Goal: Task Accomplishment & Management: Manage account settings

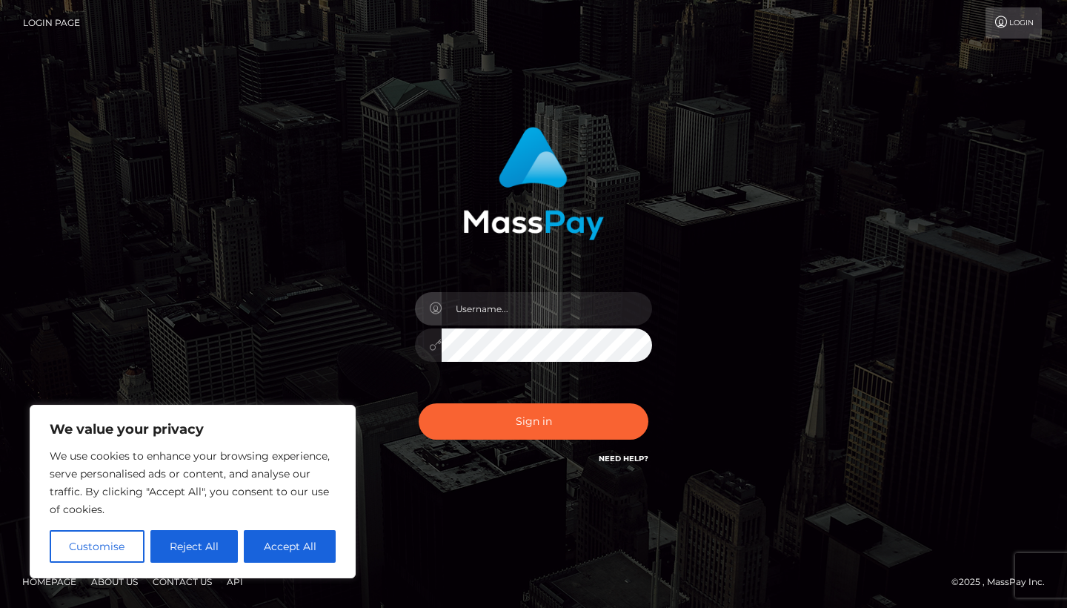
click at [305, 549] on button "Accept All" at bounding box center [290, 546] width 92 height 33
checkbox input "true"
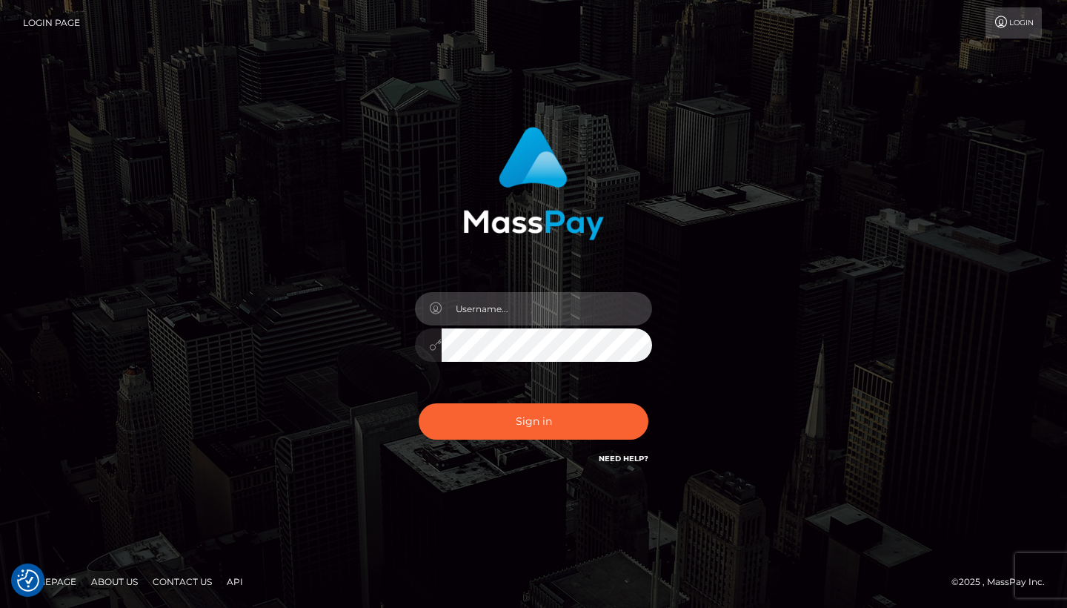
click at [484, 314] on input "text" at bounding box center [547, 308] width 211 height 33
type input "[EMAIL_ADDRESS][DOMAIN_NAME]"
click at [534, 421] on button "Sign in" at bounding box center [534, 421] width 230 height 36
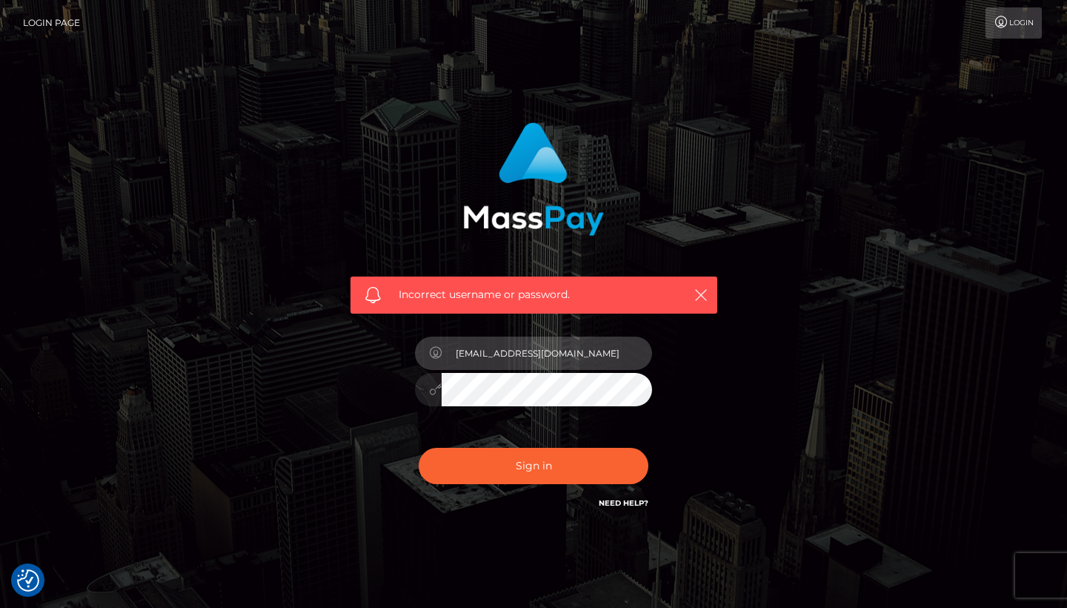
drag, startPoint x: 583, startPoint y: 355, endPoint x: 448, endPoint y: 351, distance: 134.2
click at [450, 352] on input "[EMAIL_ADDRESS][DOMAIN_NAME]" at bounding box center [547, 353] width 211 height 33
type input "[EMAIL_ADDRESS][DOMAIN_NAME]"
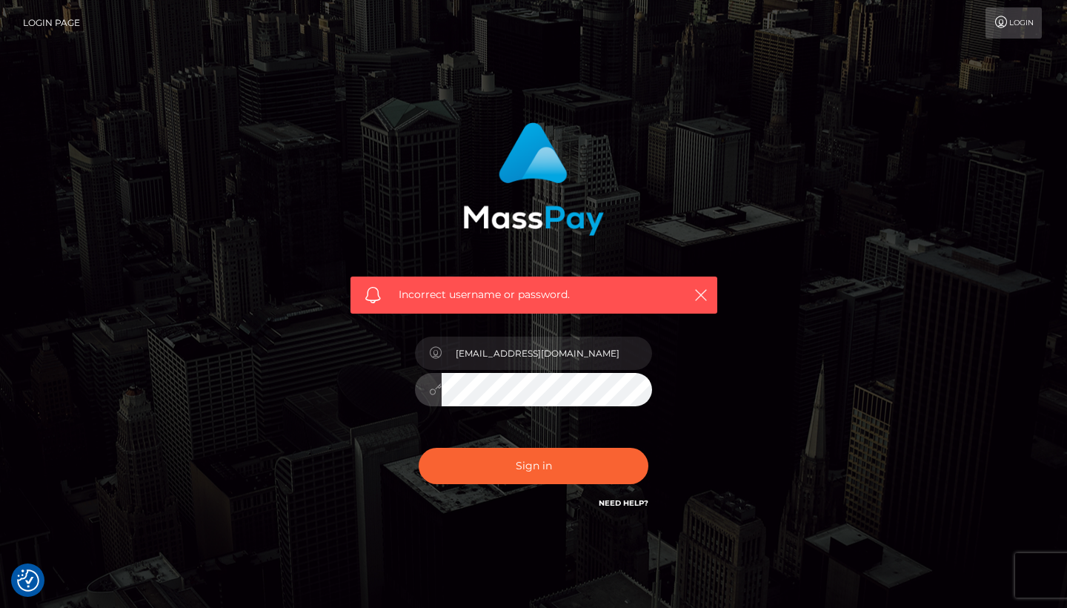
click at [534, 465] on button "Sign in" at bounding box center [534, 466] width 230 height 36
paste input "[EMAIL_ADDRESS][DOMAIN_NAME]"
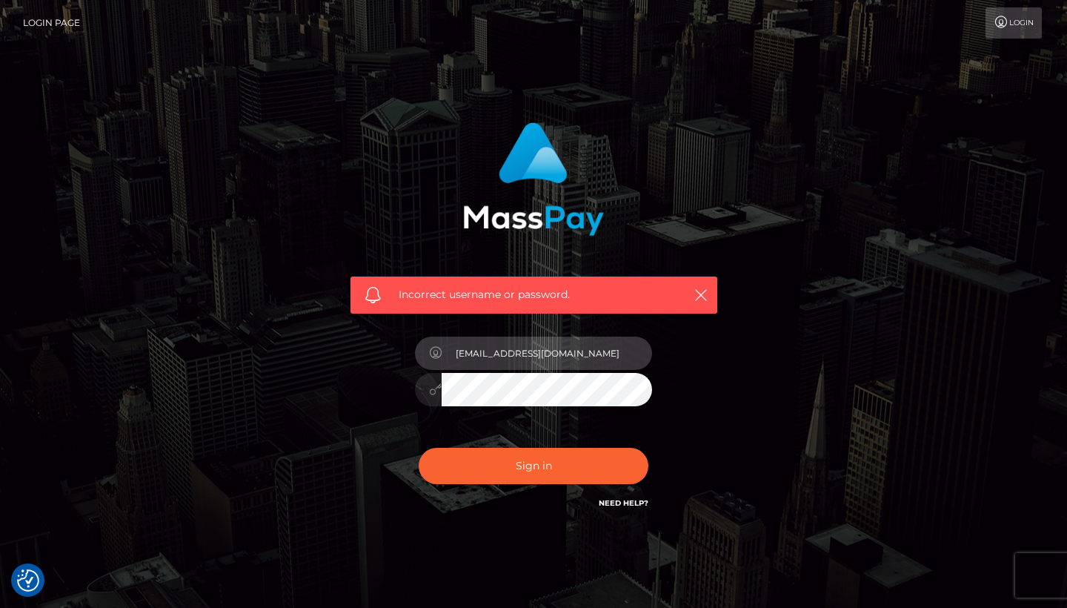
type input "[EMAIL_ADDRESS][DOMAIN_NAME]"
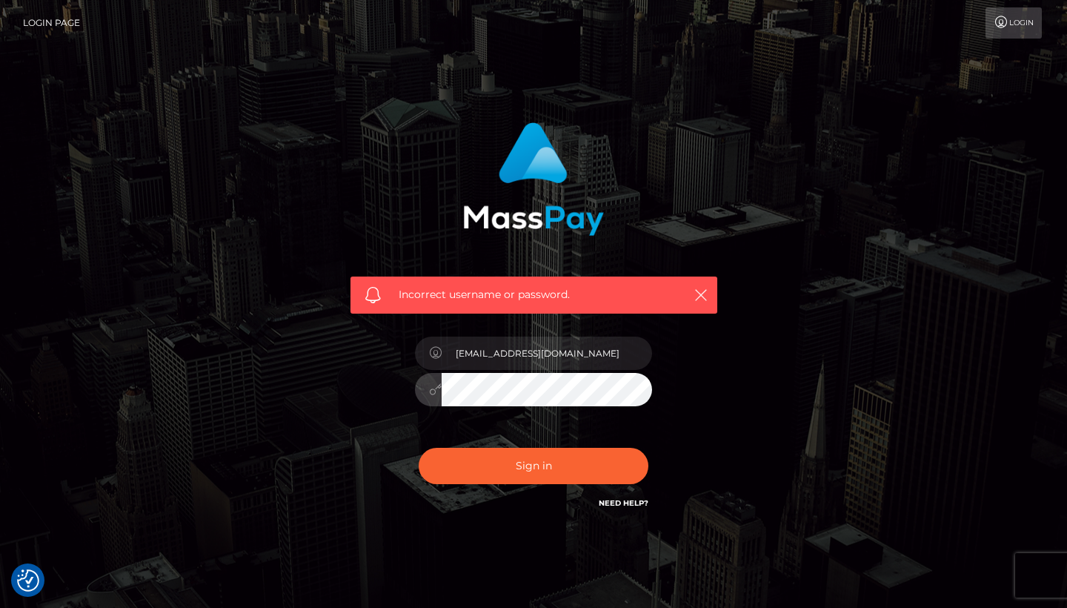
click at [534, 465] on button "Sign in" at bounding box center [534, 466] width 230 height 36
click at [629, 501] on link "Need Help?" at bounding box center [624, 503] width 50 height 10
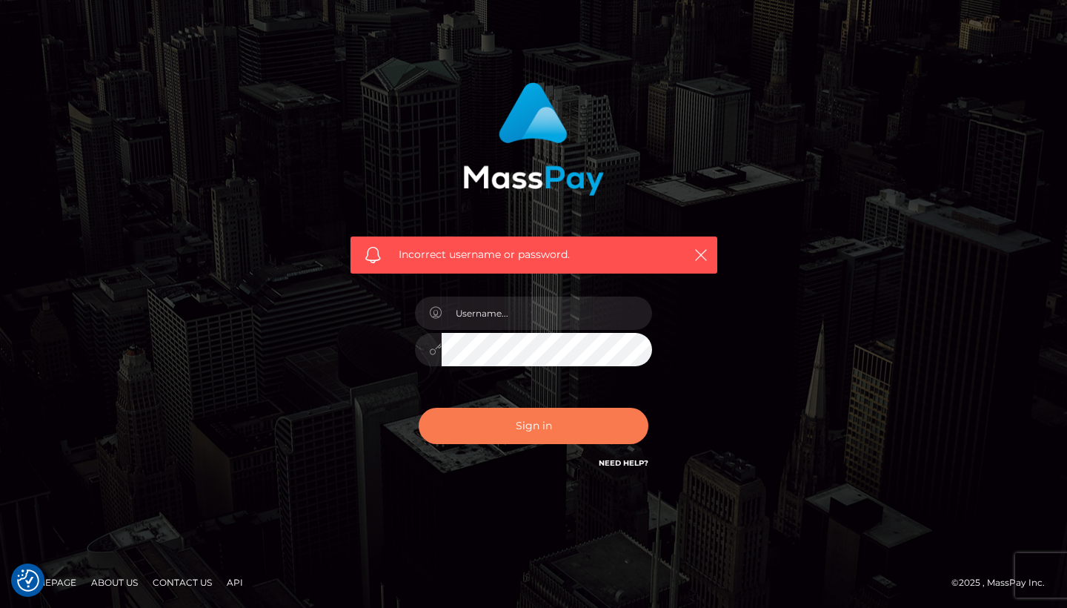
scroll to position [39, 0]
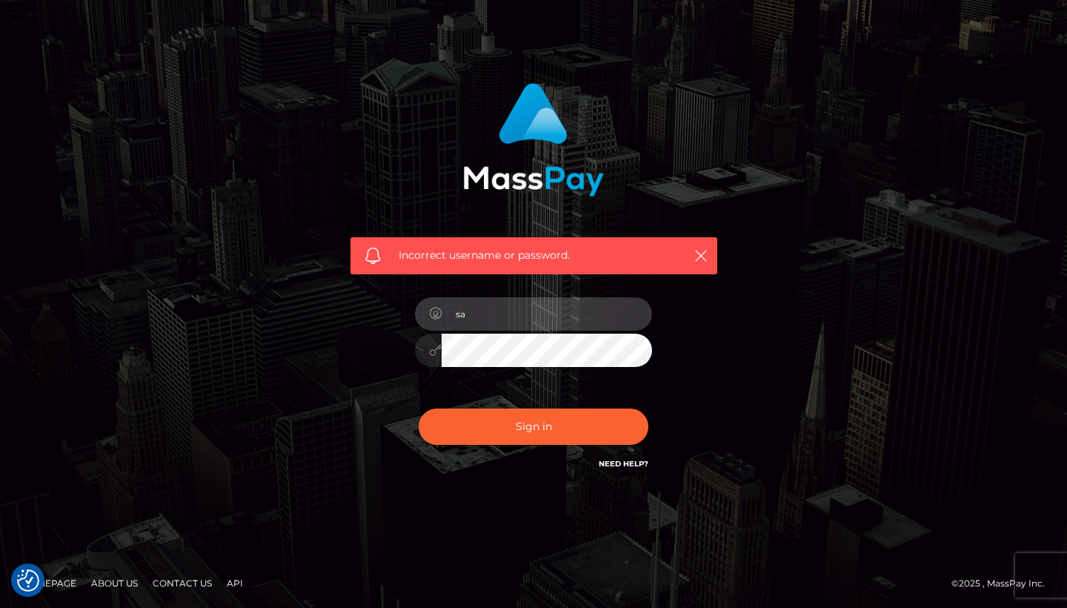
type input "s"
paste input "[EMAIL_ADDRESS][DOMAIN_NAME]"
type input "[EMAIL_ADDRESS][DOMAIN_NAME]"
click at [534, 425] on button "Sign in" at bounding box center [534, 426] width 230 height 36
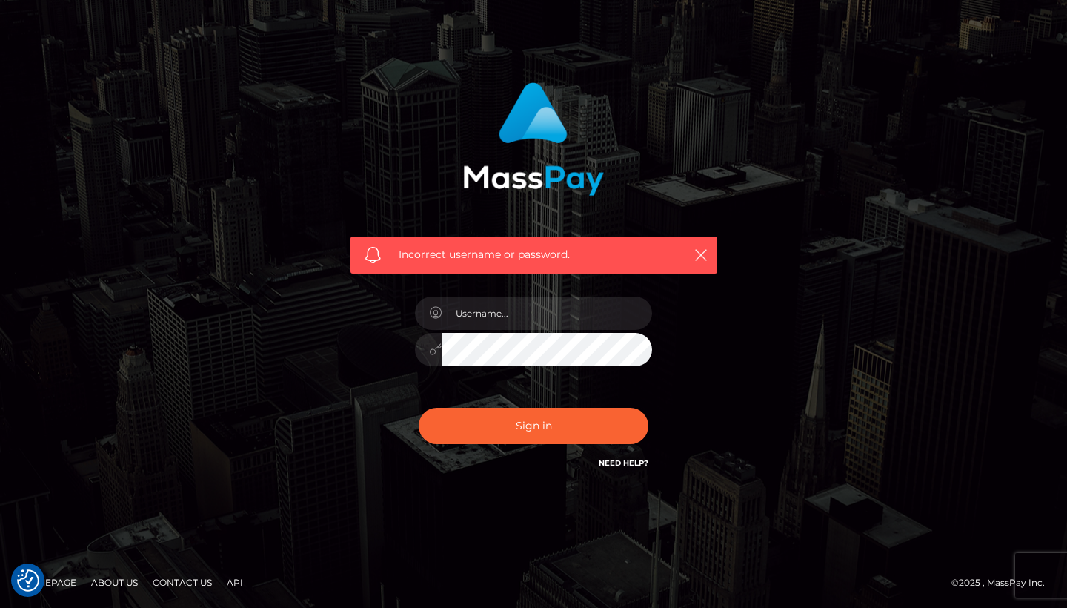
scroll to position [39, 0]
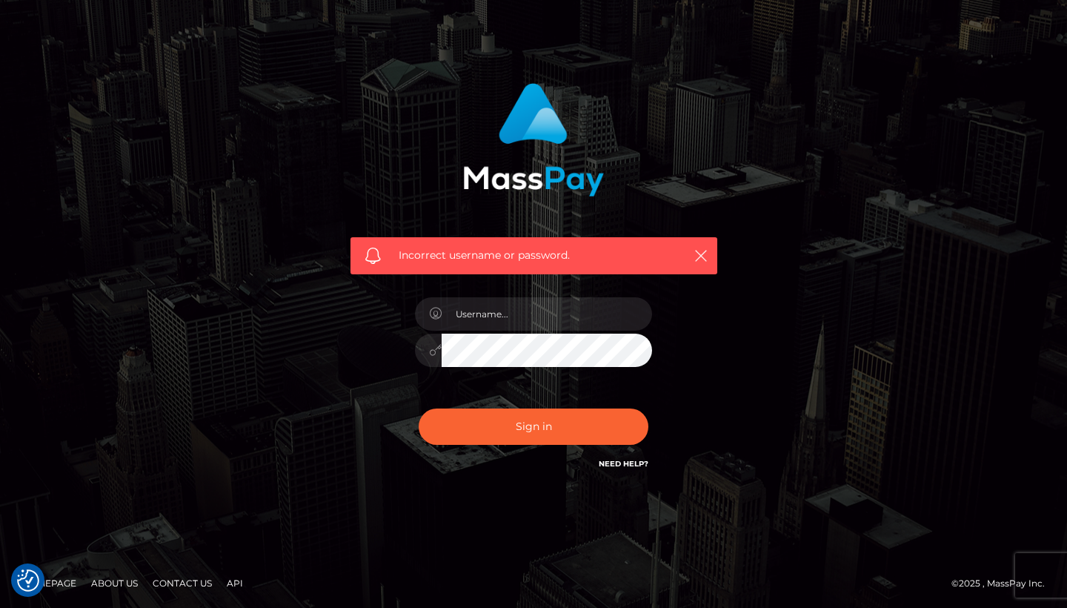
click at [632, 463] on link "Need Help?" at bounding box center [624, 464] width 50 height 10
click at [638, 461] on link "Need Help?" at bounding box center [624, 464] width 50 height 10
type input "s"
paste input "safataouabit@hotmail.ca"
type input "safataouabit@hotmail.ca"
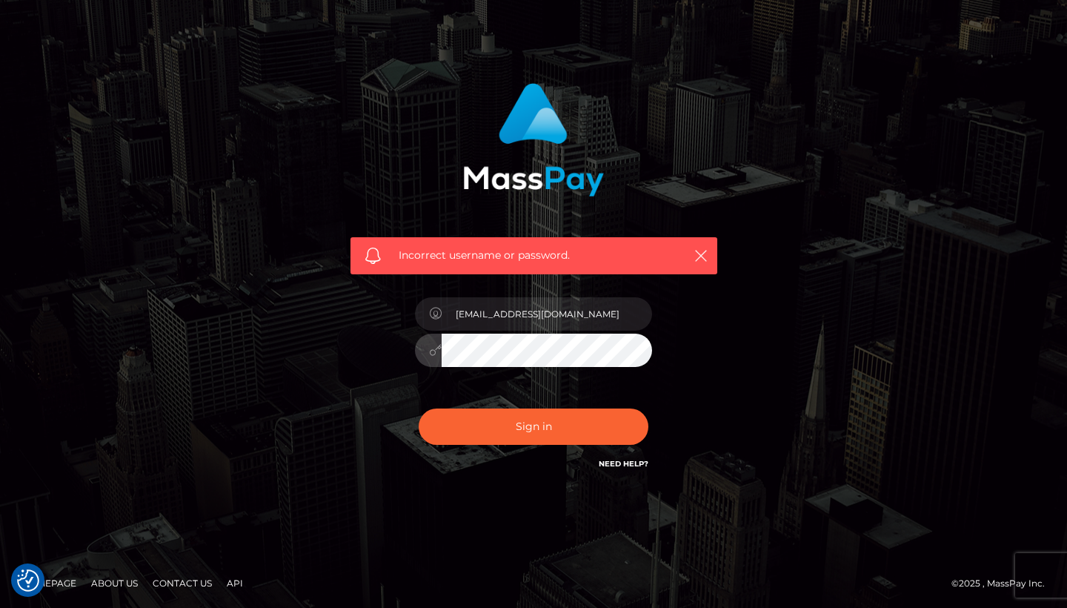
click at [534, 425] on button "Sign in" at bounding box center [534, 426] width 230 height 36
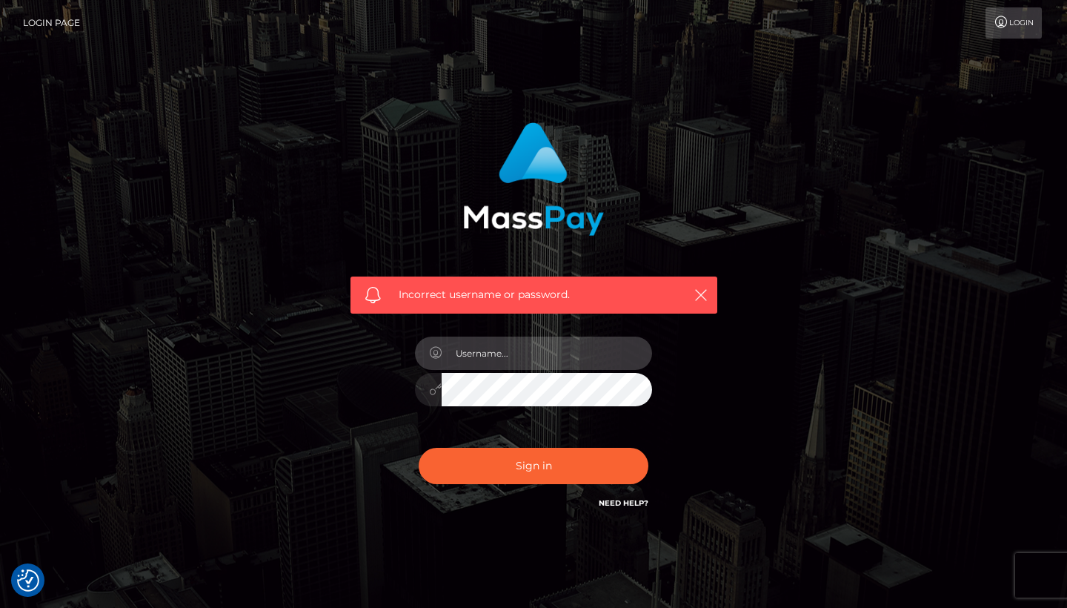
paste input "[EMAIL_ADDRESS][DOMAIN_NAME]"
type input "[EMAIL_ADDRESS][DOMAIN_NAME]"
click at [534, 465] on button "Sign in" at bounding box center [534, 466] width 230 height 36
click at [623, 503] on link "Need Help?" at bounding box center [624, 503] width 50 height 10
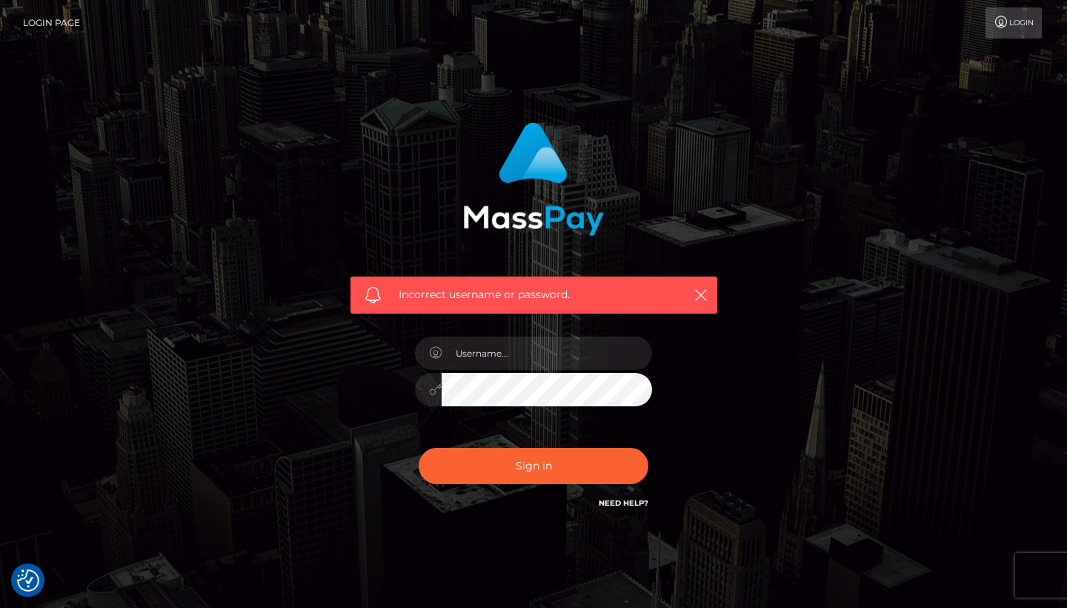
click at [630, 505] on link "Need Help?" at bounding box center [624, 503] width 50 height 10
